Goal: Check status: Check status

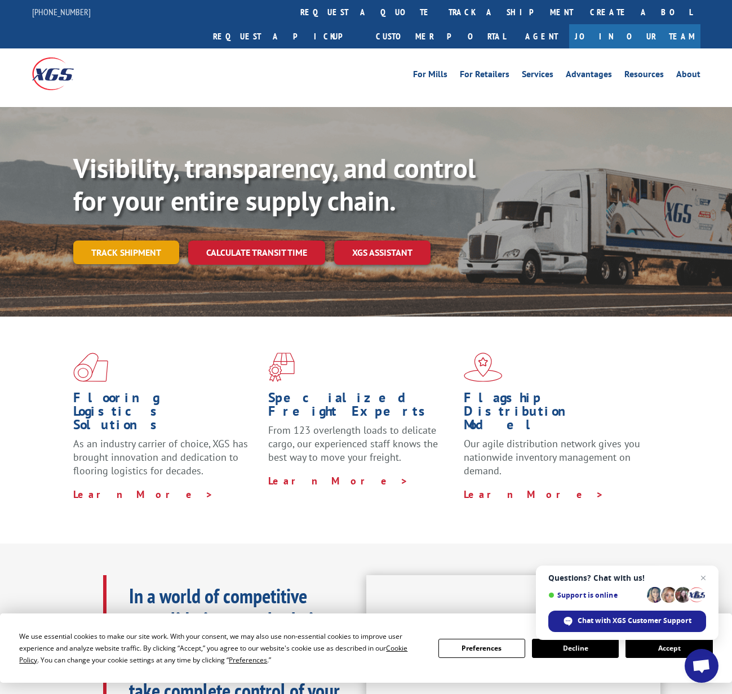
click at [142, 241] on link "Track shipment" at bounding box center [126, 253] width 106 height 24
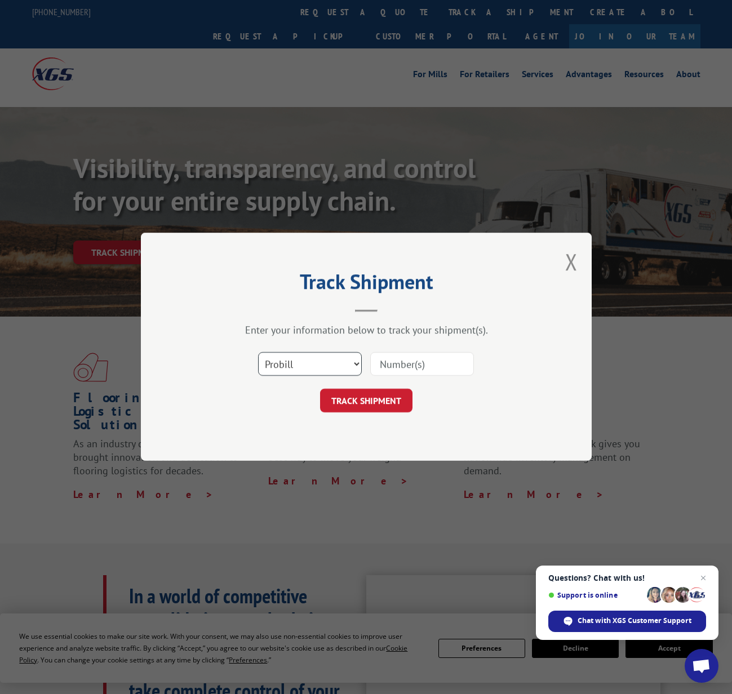
click at [336, 366] on select "Select category... Probill BOL PO" at bounding box center [310, 365] width 104 height 24
select select "bol"
click at [258, 353] on select "Select category... Probill BOL PO" at bounding box center [310, 365] width 104 height 24
click at [405, 363] on input at bounding box center [422, 365] width 104 height 24
paste input "3370335"
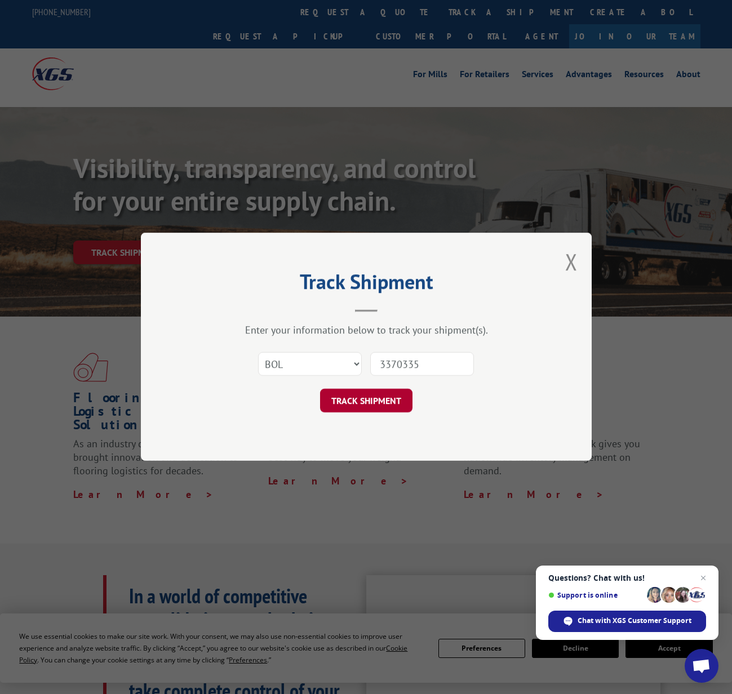
type input "3370335"
click at [366, 410] on button "TRACK SHIPMENT" at bounding box center [366, 401] width 92 height 24
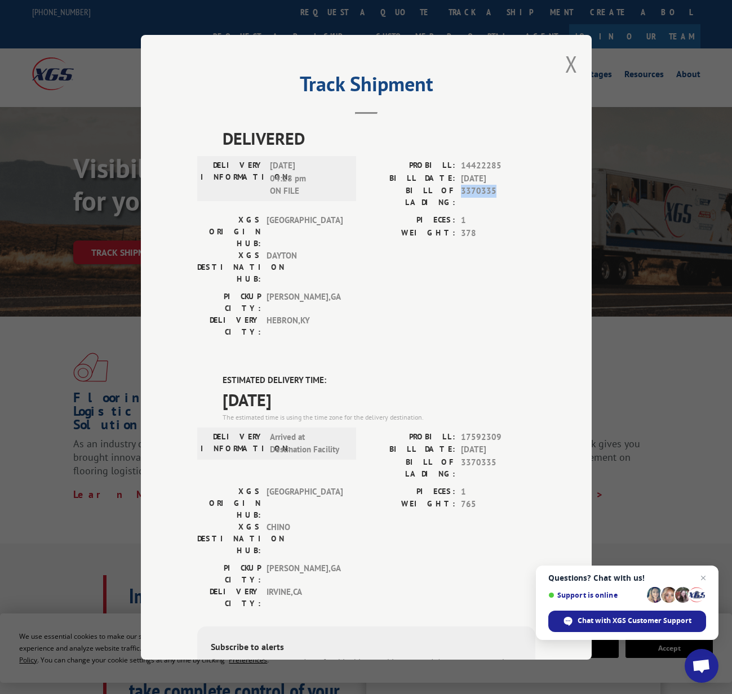
drag, startPoint x: 493, startPoint y: 189, endPoint x: 457, endPoint y: 184, distance: 36.9
click at [461, 185] on span "3370335" at bounding box center [498, 197] width 74 height 24
copy span "3370335"
